Goal: Information Seeking & Learning: Learn about a topic

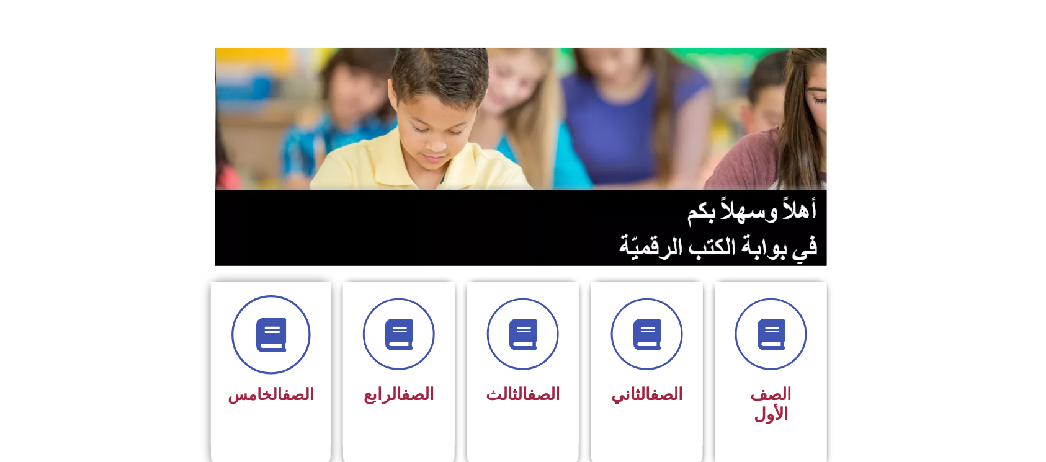
scroll to position [165, 0]
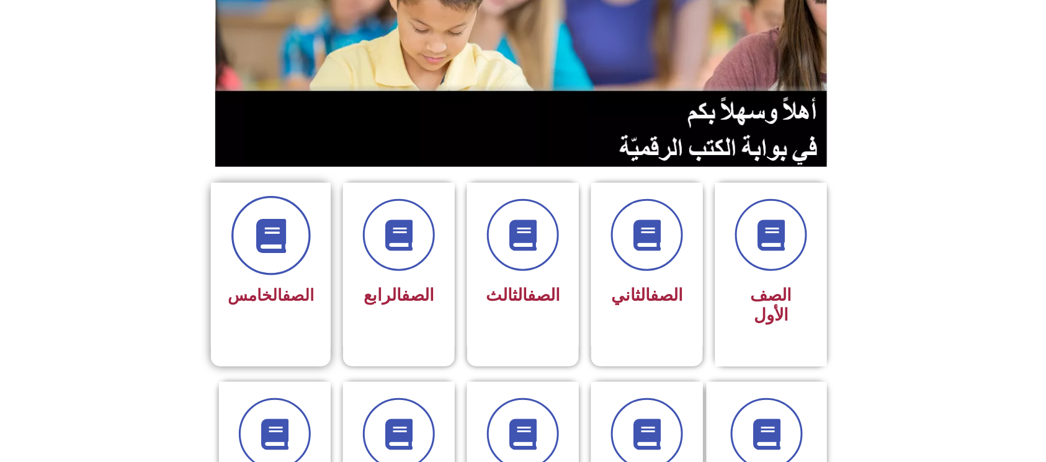
click at [273, 269] on span at bounding box center [270, 235] width 79 height 79
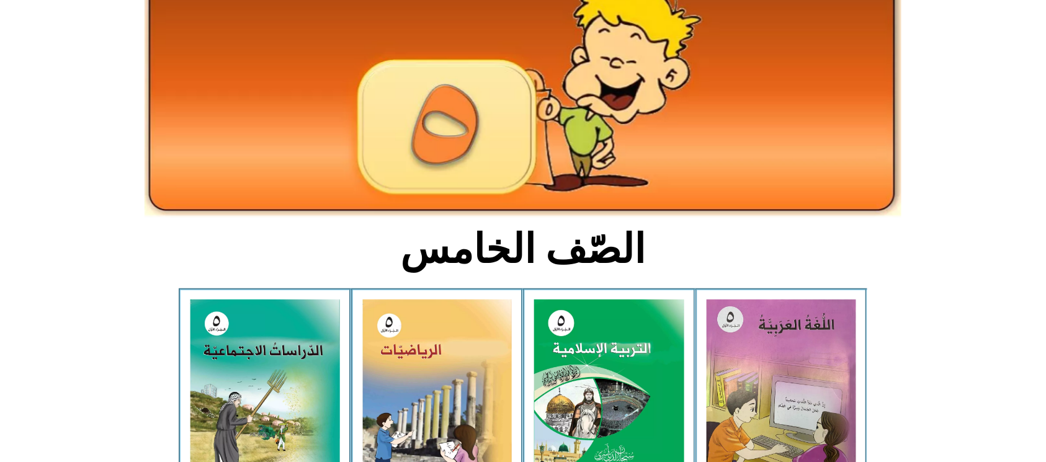
scroll to position [248, 0]
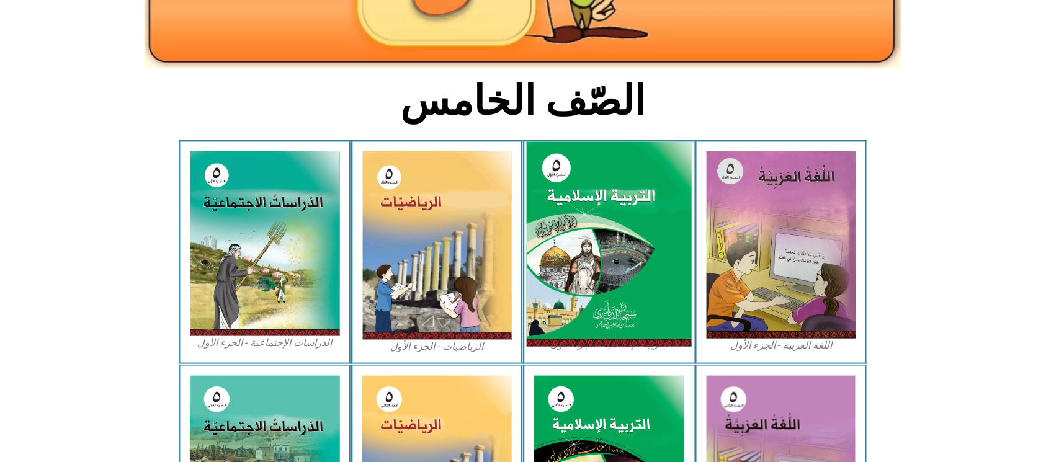
click at [626, 251] on img at bounding box center [609, 244] width 165 height 205
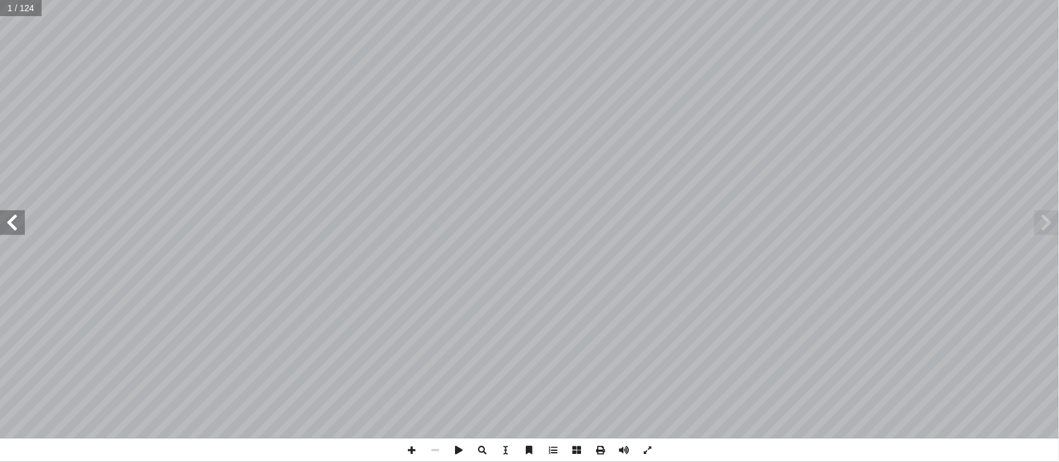
click at [25, 5] on input "text" at bounding box center [21, 8] width 42 height 16
type input "*"
type input "**"
click at [17, 223] on span at bounding box center [12, 222] width 25 height 25
click at [408, 450] on span at bounding box center [412, 451] width 24 height 24
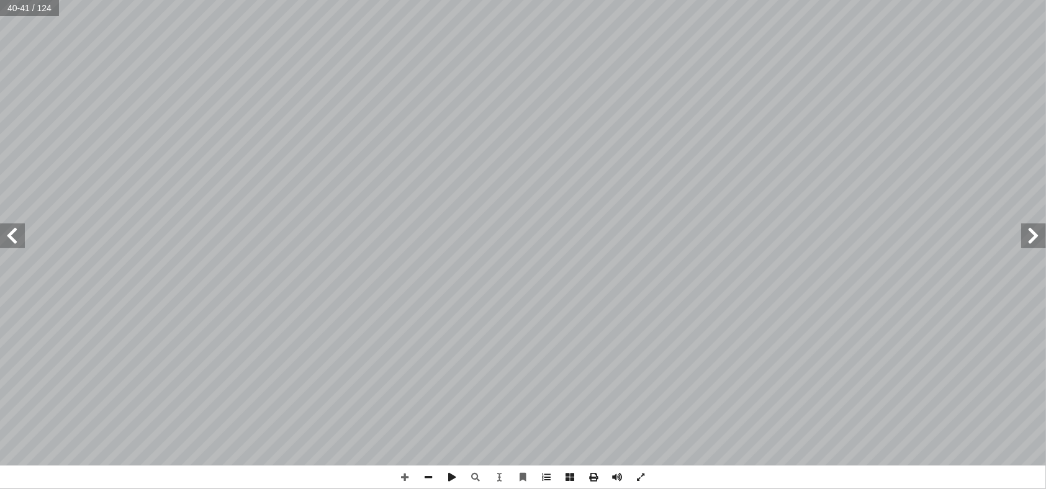
click at [13, 240] on span at bounding box center [12, 235] width 25 height 25
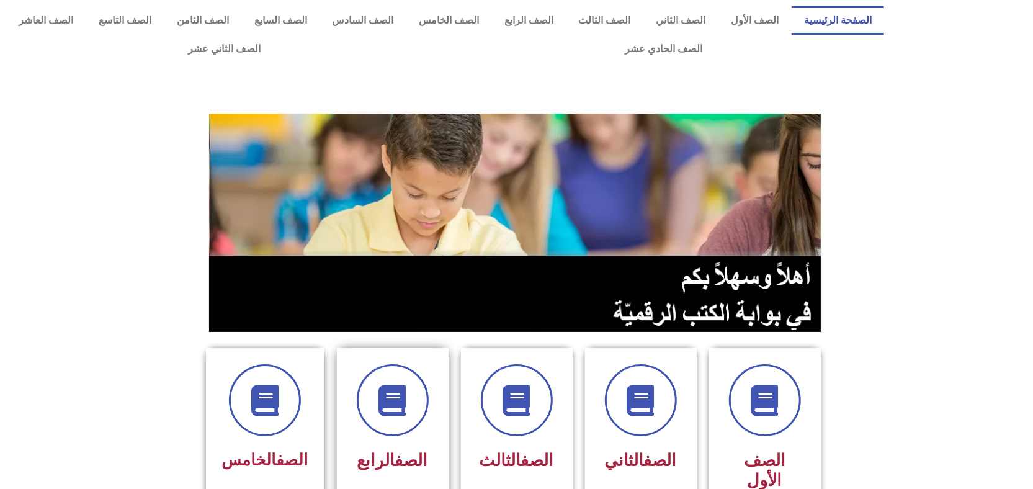
click at [333, 390] on div "الصف الرابع" at bounding box center [393, 440] width 124 height 184
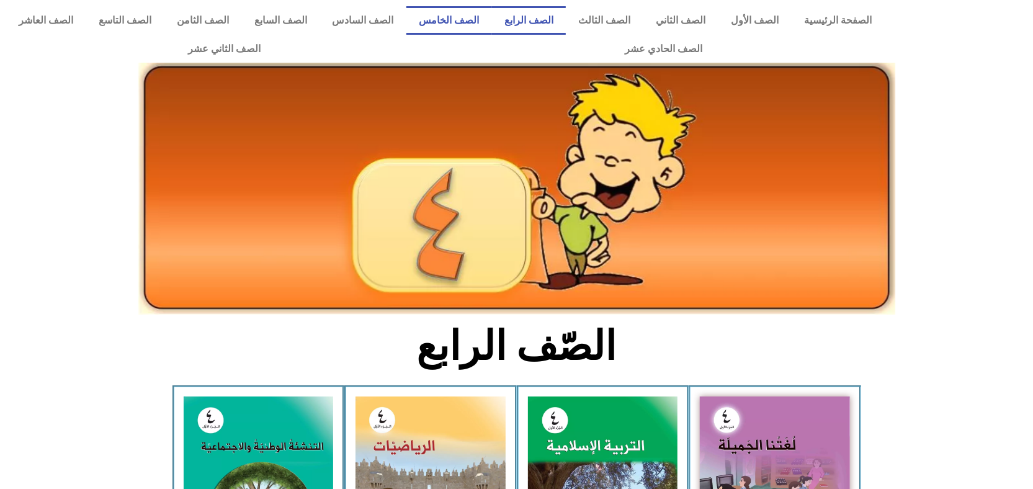
click at [474, 15] on link "الصف الخامس" at bounding box center [449, 20] width 86 height 29
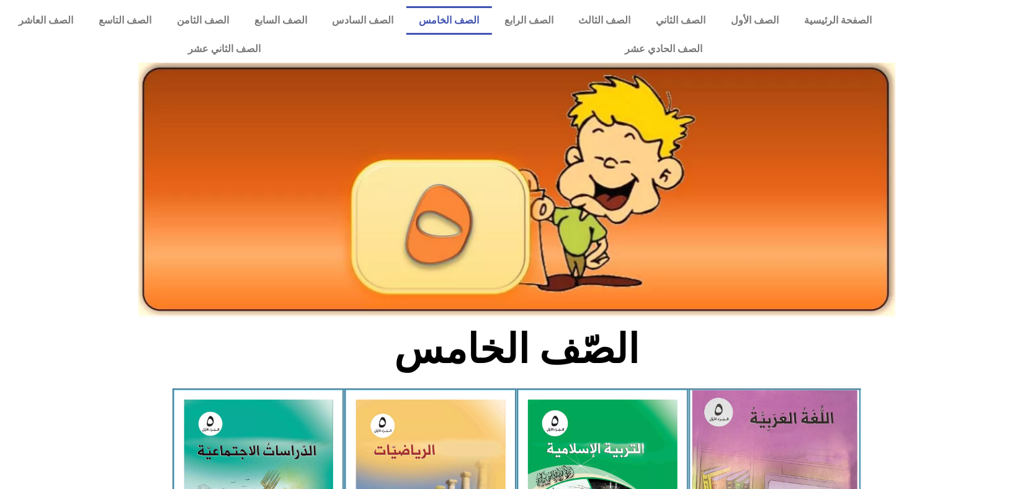
click at [727, 423] on img at bounding box center [775, 493] width 165 height 206
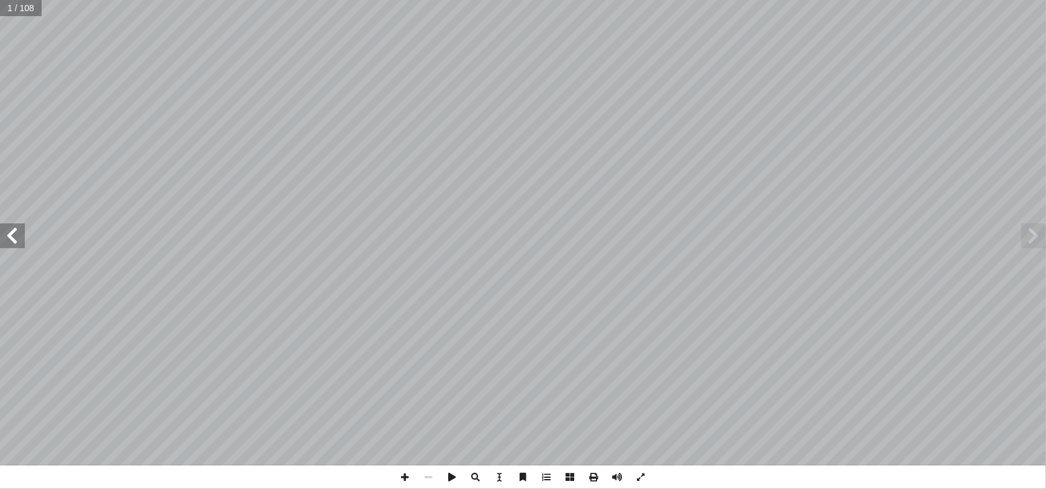
click at [8, 236] on span at bounding box center [12, 235] width 25 height 25
click at [7, 14] on input "text" at bounding box center [29, 8] width 59 height 16
type input "***"
drag, startPoint x: 1033, startPoint y: 242, endPoint x: 1026, endPoint y: 234, distance: 10.6
click at [1029, 237] on span at bounding box center [1033, 235] width 25 height 25
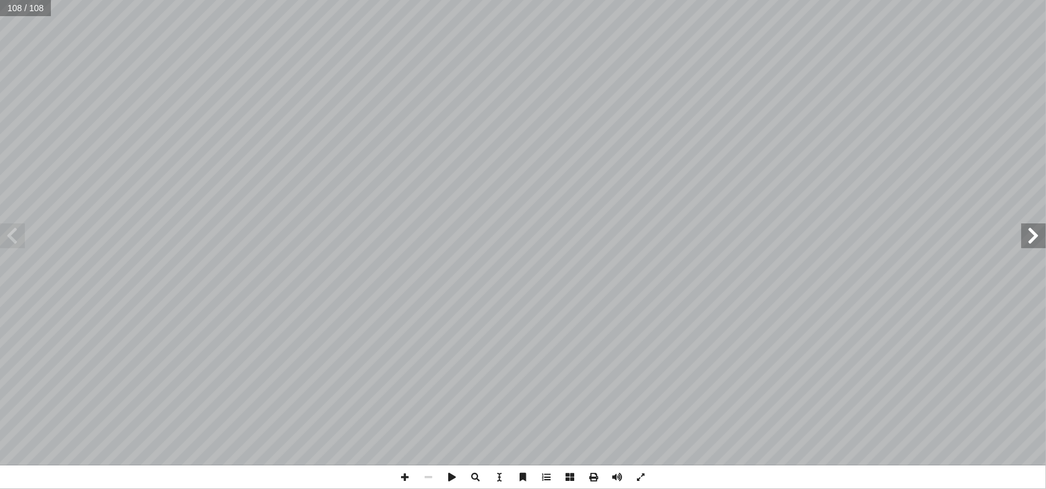
click at [1026, 231] on span at bounding box center [1033, 235] width 25 height 25
click at [1023, 235] on span at bounding box center [1033, 235] width 25 height 25
drag, startPoint x: 8, startPoint y: 238, endPoint x: 0, endPoint y: 234, distance: 9.2
click at [2, 235] on span at bounding box center [12, 235] width 25 height 25
click at [15, 234] on span at bounding box center [12, 235] width 25 height 25
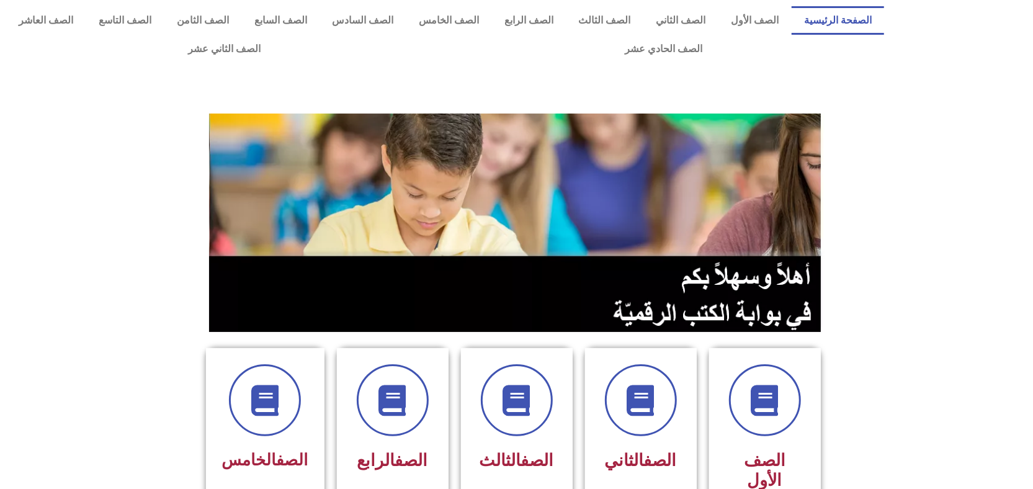
drag, startPoint x: 341, startPoint y: 189, endPoint x: 187, endPoint y: 493, distance: 340.8
drag, startPoint x: 187, startPoint y: 493, endPoint x: 157, endPoint y: 154, distance: 340.2
click at [105, 154] on section at bounding box center [516, 222] width 1033 height 237
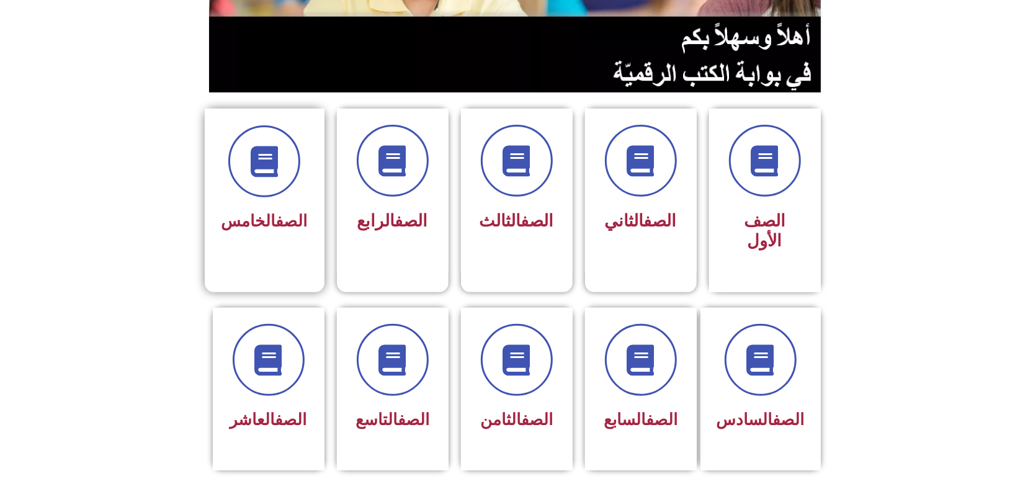
scroll to position [248, 0]
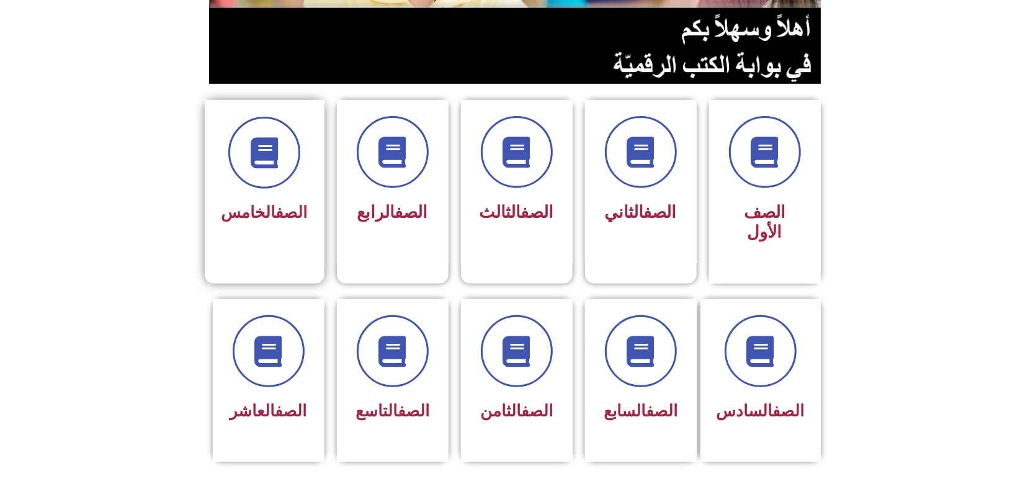
click at [292, 211] on link "الصف" at bounding box center [292, 212] width 32 height 19
click at [288, 187] on div at bounding box center [265, 153] width 86 height 72
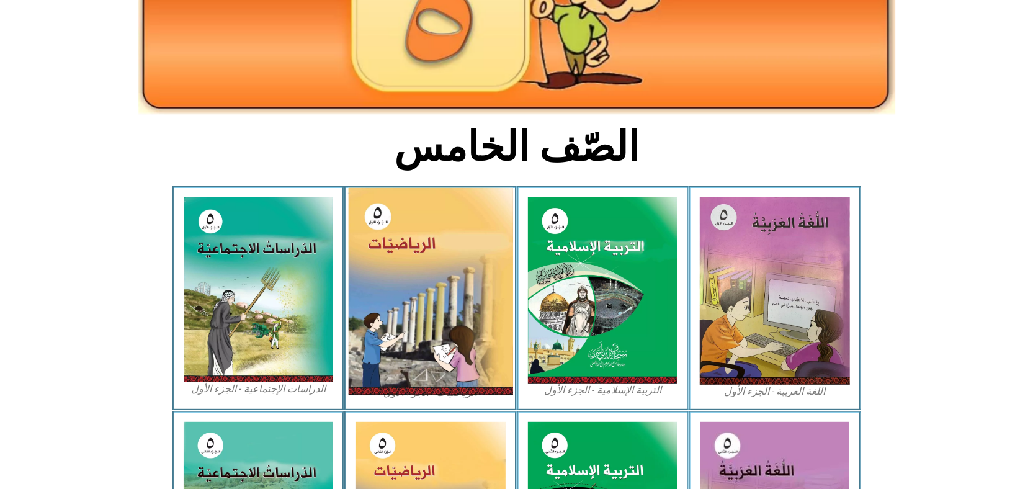
scroll to position [248, 0]
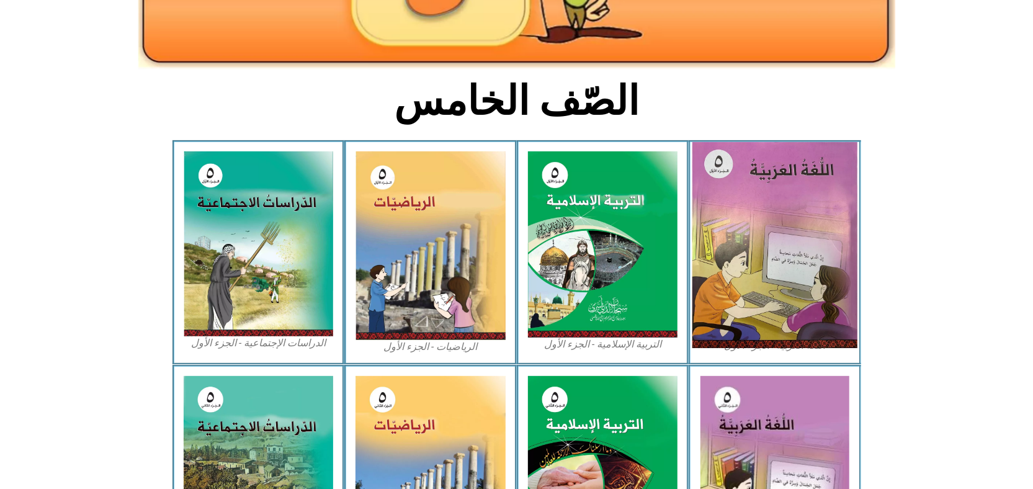
click at [787, 277] on img at bounding box center [775, 245] width 165 height 206
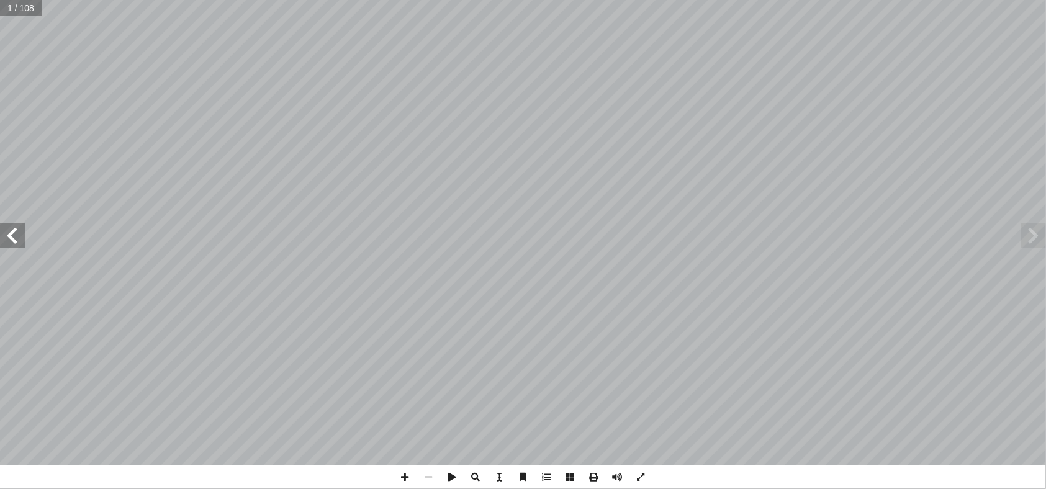
click at [6, 239] on span at bounding box center [12, 235] width 25 height 25
